Goal: Information Seeking & Learning: Learn about a topic

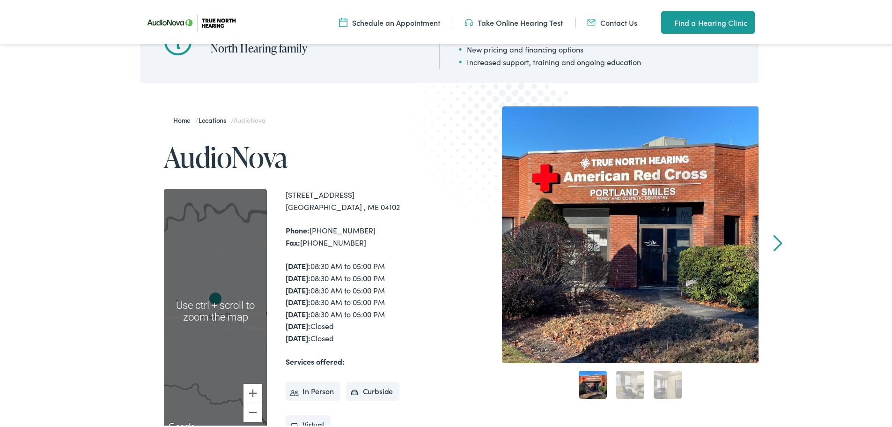
scroll to position [94, 0]
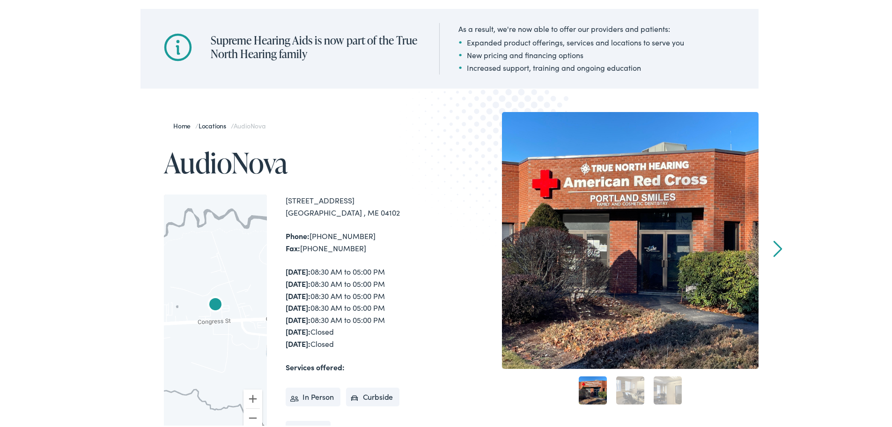
click at [622, 381] on link "2" at bounding box center [630, 388] width 28 height 28
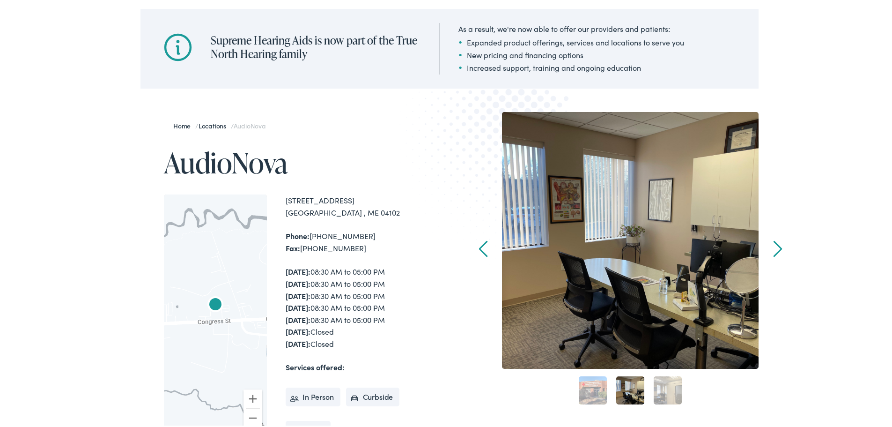
click at [655, 394] on link "3" at bounding box center [668, 388] width 28 height 28
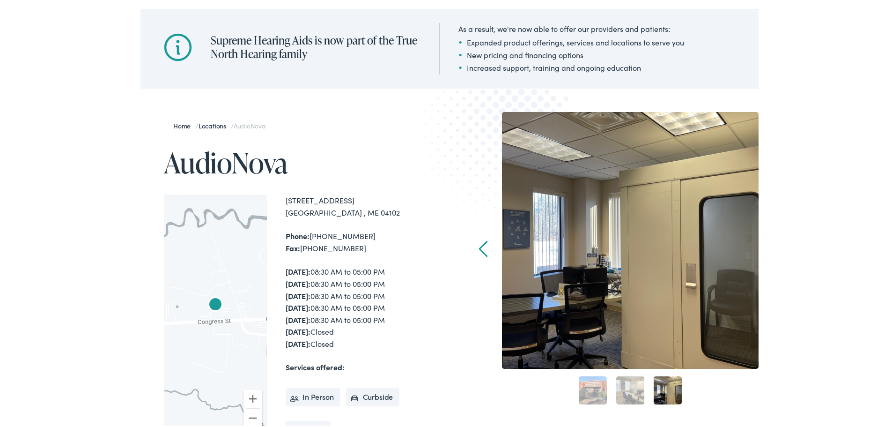
click at [635, 396] on link "2" at bounding box center [630, 388] width 28 height 28
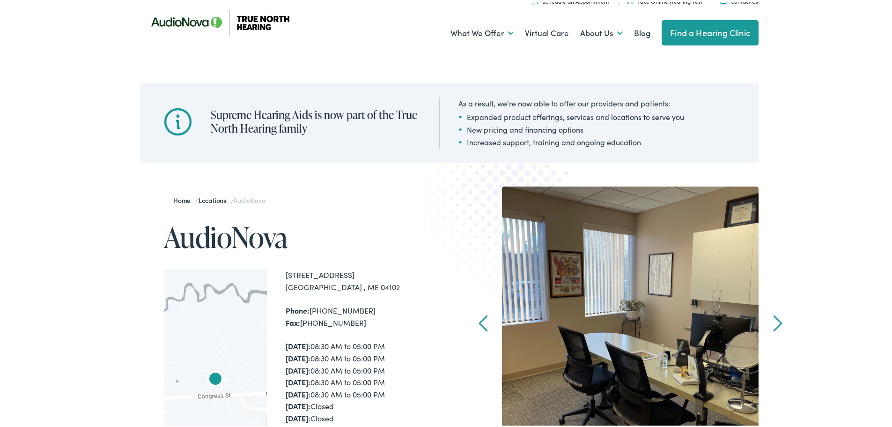
scroll to position [0, 0]
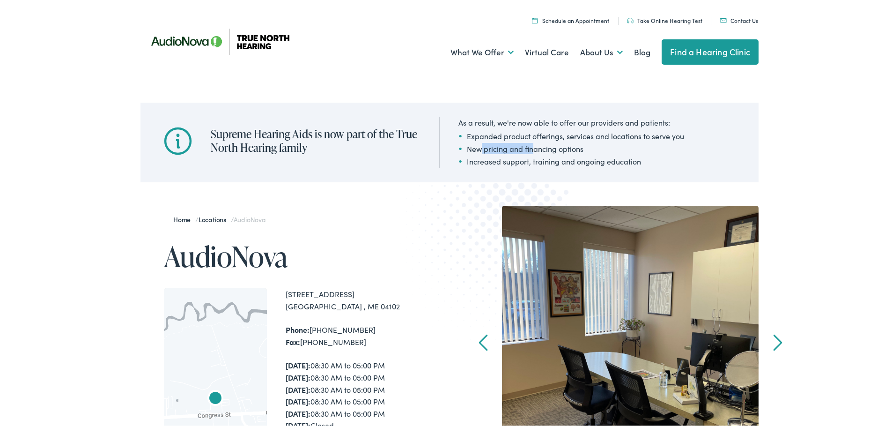
drag, startPoint x: 477, startPoint y: 150, endPoint x: 529, endPoint y: 148, distance: 52.0
click at [529, 148] on li "New pricing and financing options" at bounding box center [571, 146] width 226 height 11
click at [530, 148] on li "New pricing and financing options" at bounding box center [571, 146] width 226 height 11
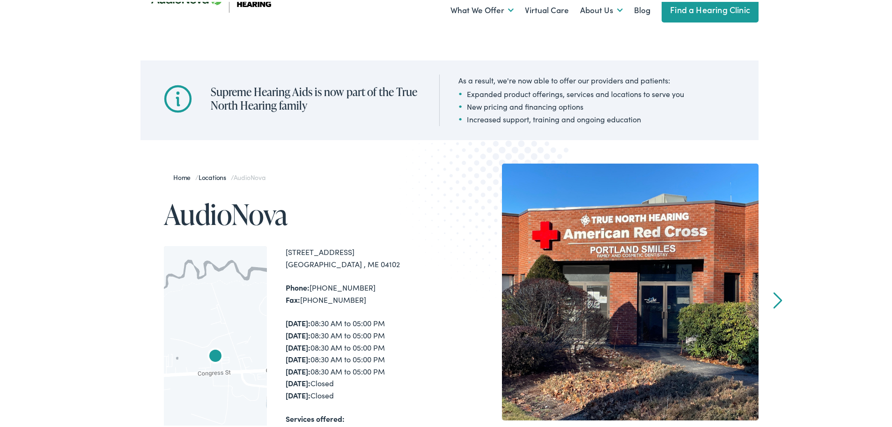
scroll to position [47, 0]
